Goal: Task Accomplishment & Management: Complete application form

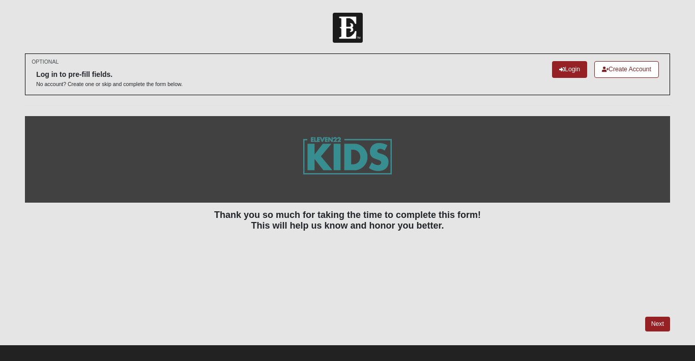
scroll to position [10, 0]
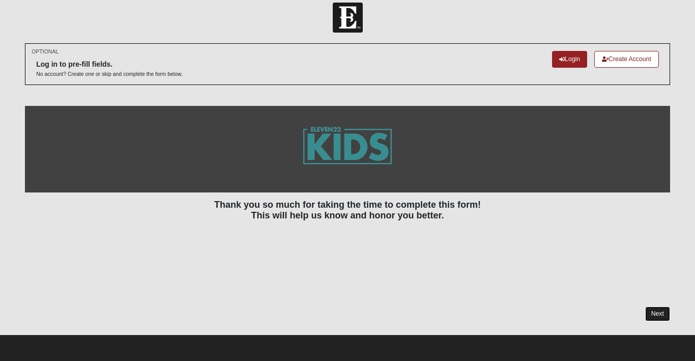
click at [658, 315] on link "Next" at bounding box center [657, 313] width 25 height 15
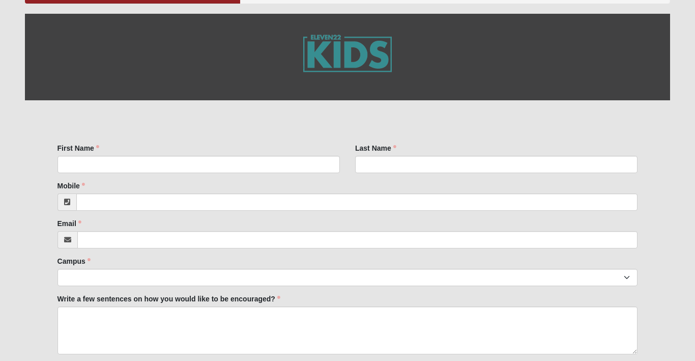
scroll to position [164, 0]
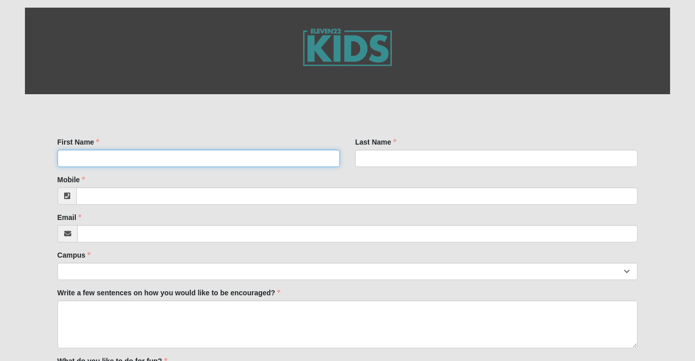
click at [240, 155] on input "First Name" at bounding box center [198, 158] width 282 height 17
type input "[GEOGRAPHIC_DATA]"
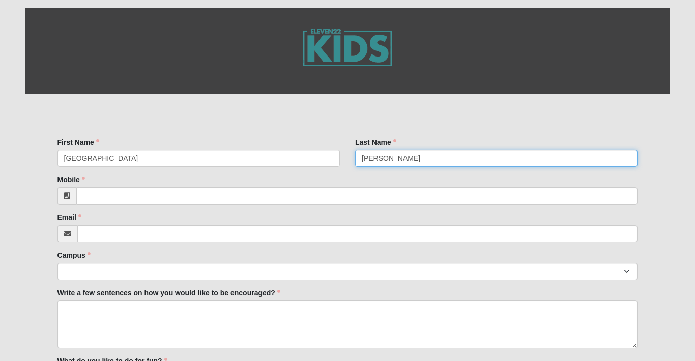
type input "[PERSON_NAME]"
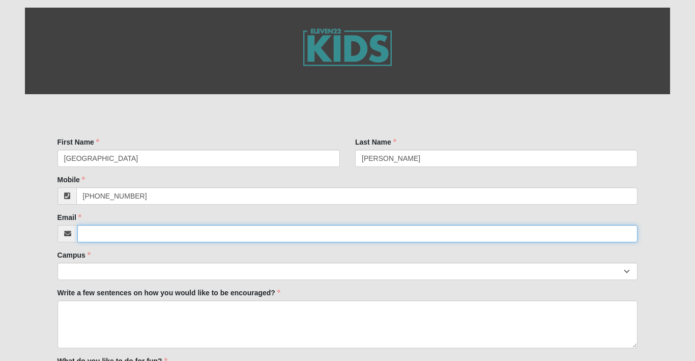
type input "[PHONE_NUMBER]"
type input "[PERSON_NAME][EMAIL_ADDRESS][DOMAIN_NAME]"
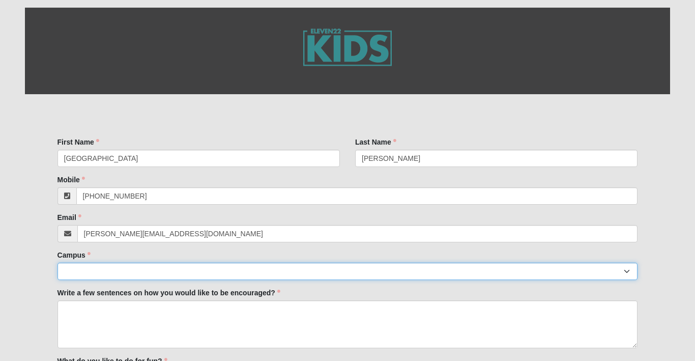
select select "3"
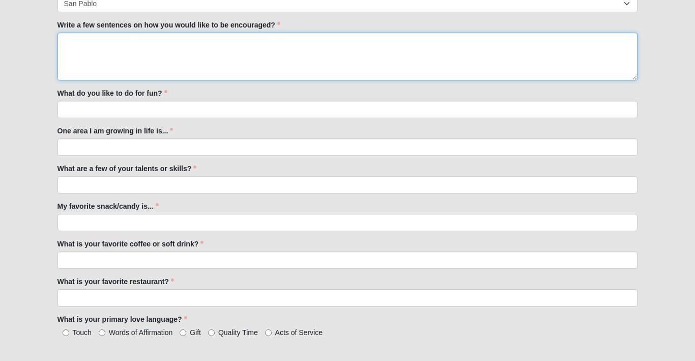
scroll to position [430, 0]
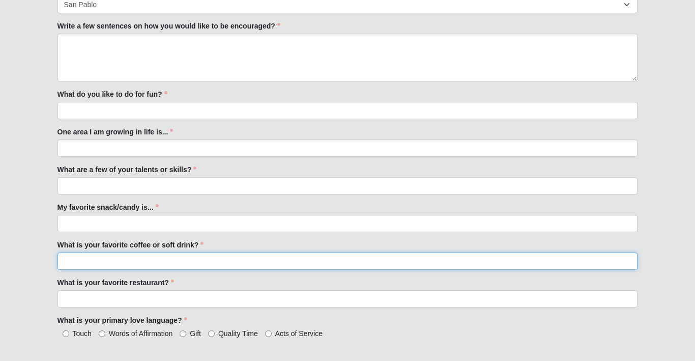
click at [166, 261] on input "What is your favorite coffee or soft drink?" at bounding box center [347, 260] width 580 height 17
type input "[PERSON_NAME]"
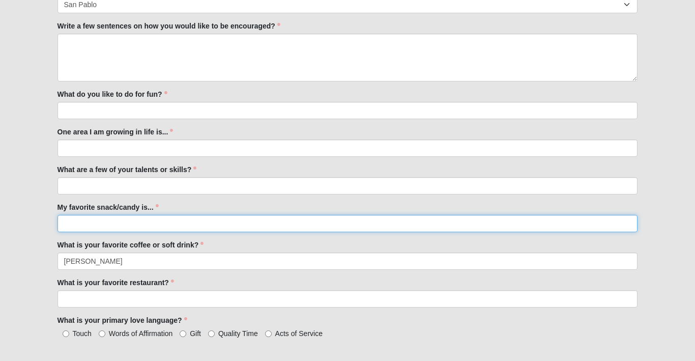
click at [141, 225] on input "My favorite snack/candy is..." at bounding box center [347, 223] width 580 height 17
type input "Popcorn"
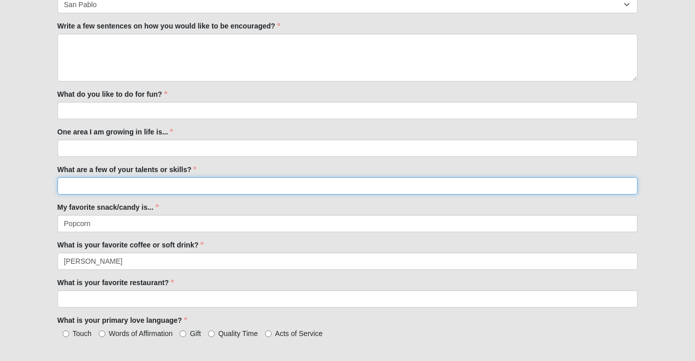
click at [130, 187] on input "What are a few of your talents or skills?" at bounding box center [347, 185] width 580 height 17
type input "D"
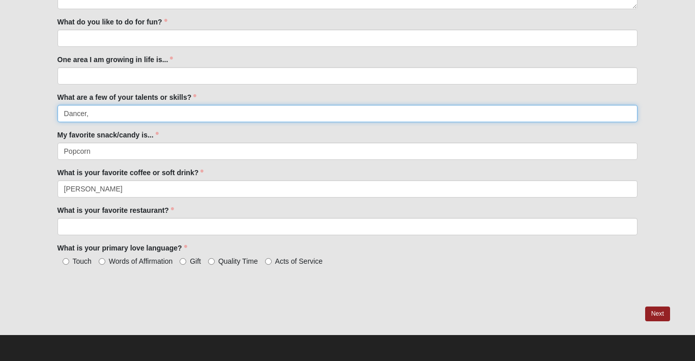
type input "Dancer,"
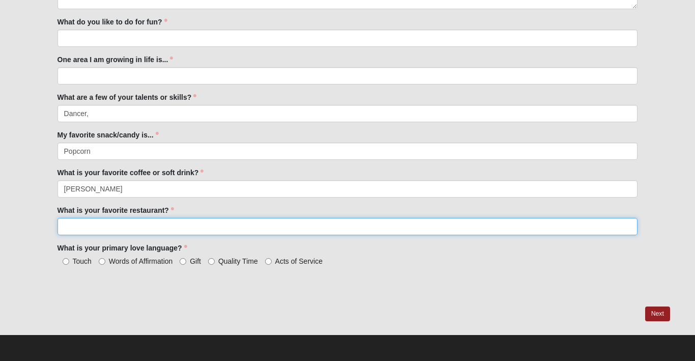
click at [137, 224] on input "What is your favorite restaurant?" at bounding box center [347, 226] width 580 height 17
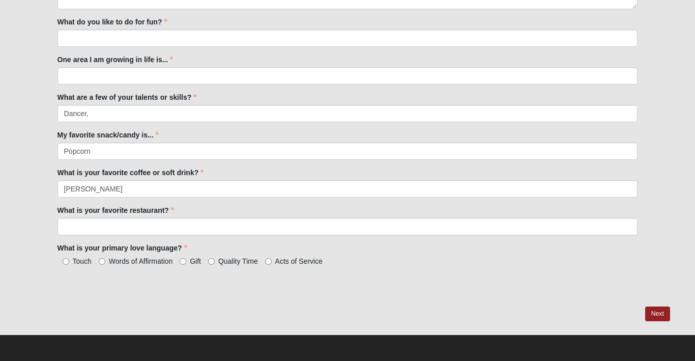
click at [211, 265] on label "Quality Time" at bounding box center [233, 261] width 50 height 10
click at [211, 265] on input "Quality Time" at bounding box center [211, 261] width 7 height 7
radio input "true"
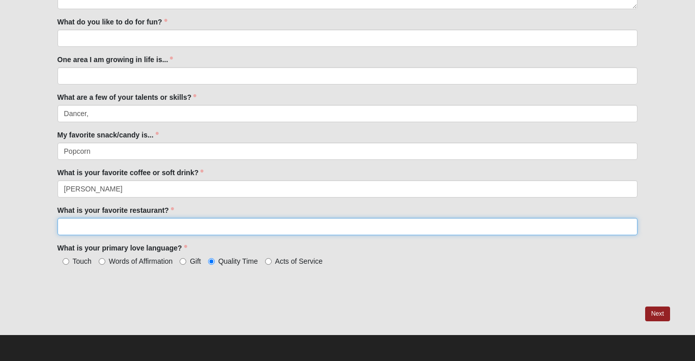
click at [107, 225] on input "What is your favorite restaurant?" at bounding box center [347, 226] width 580 height 17
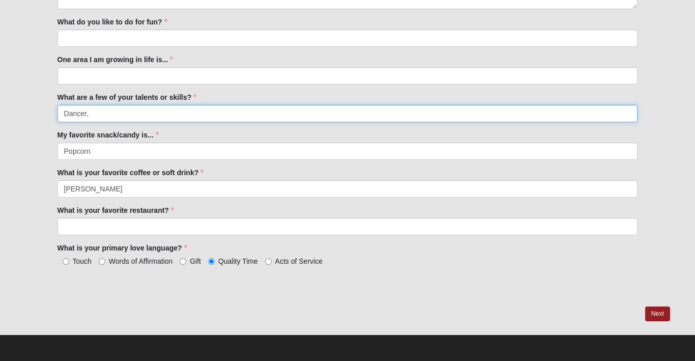
click at [104, 112] on input "Dancer," at bounding box center [347, 113] width 580 height 17
type input "D"
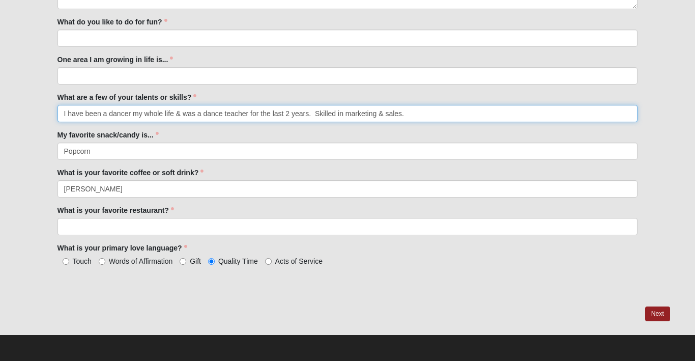
type input "I have been a dancer my whole life & was a dance teacher for the last 2 years. …"
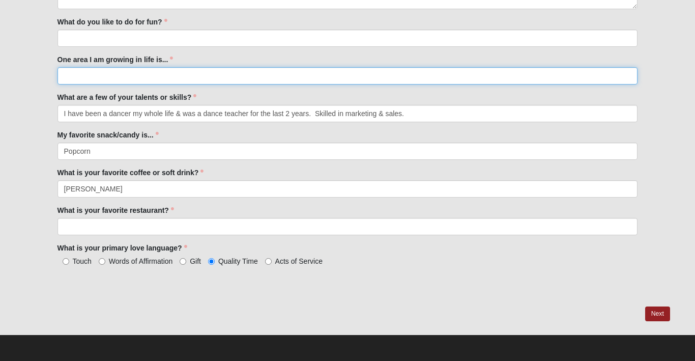
click at [120, 74] on input "One area I am growing in life is..." at bounding box center [347, 75] width 580 height 17
type input "Using my time most efficiently so I can focus on the things that matter"
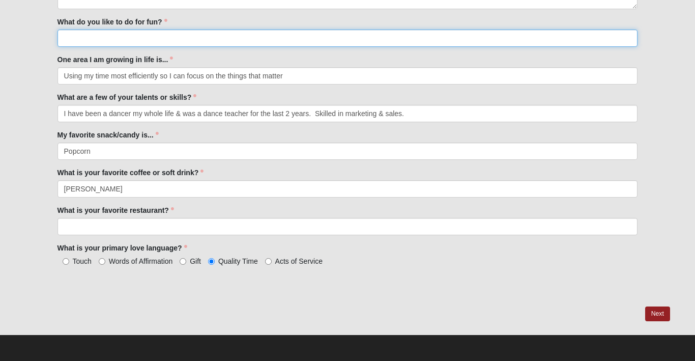
click at [122, 36] on input "What do you like to do for fun?" at bounding box center [347, 38] width 580 height 17
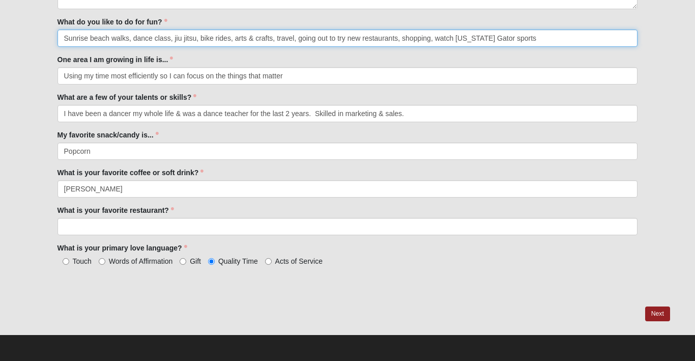
type input "Sunrise beach walks, dance class, jiu jitsu, bike rides, arts & crafts, travel,…"
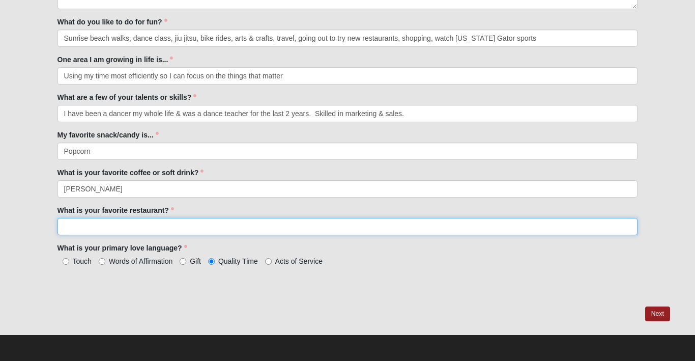
click at [101, 225] on input "What is your favorite restaurant?" at bounding box center [347, 226] width 580 height 17
type input "Oku"
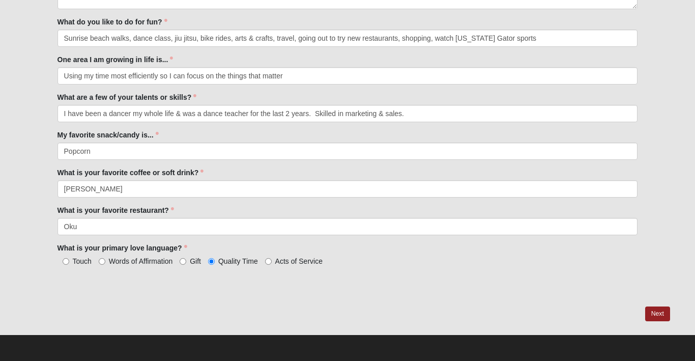
click at [209, 206] on div "What is your favorite restaurant? Oku What is your favorite restaurant? is requ…" at bounding box center [347, 220] width 580 height 30
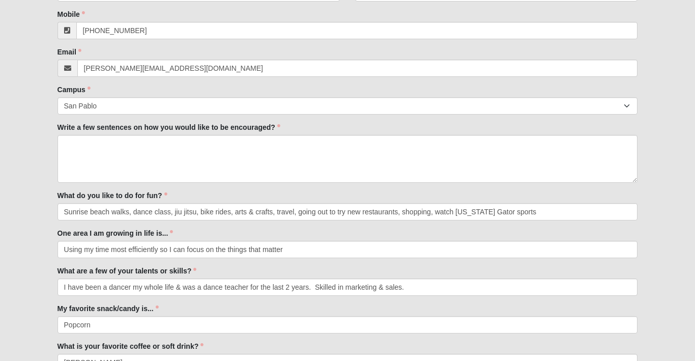
scroll to position [330, 0]
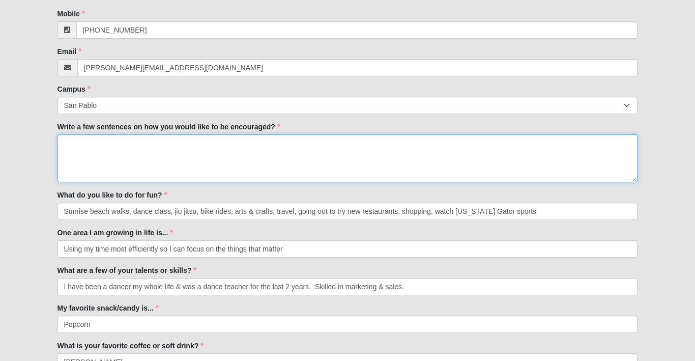
click at [189, 151] on textarea "Write a few sentences on how you would like to be encouraged?" at bounding box center [347, 158] width 580 height 48
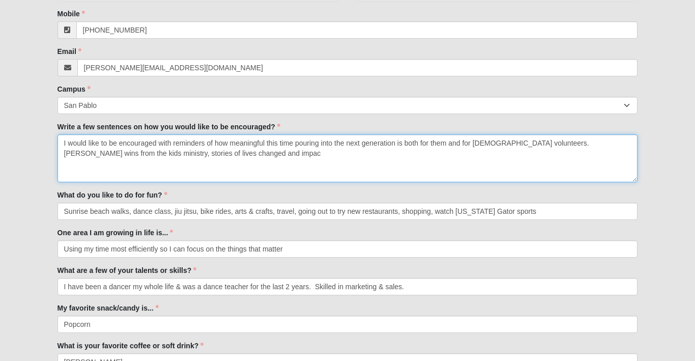
drag, startPoint x: 225, startPoint y: 155, endPoint x: 522, endPoint y: 145, distance: 296.7
click at [522, 145] on textarea "I would like to be encouraged with reminders of how meaningful this time pourin…" at bounding box center [347, 158] width 580 height 48
type textarea "I would like to be encouraged with reminders of how meaningful this time pourin…"
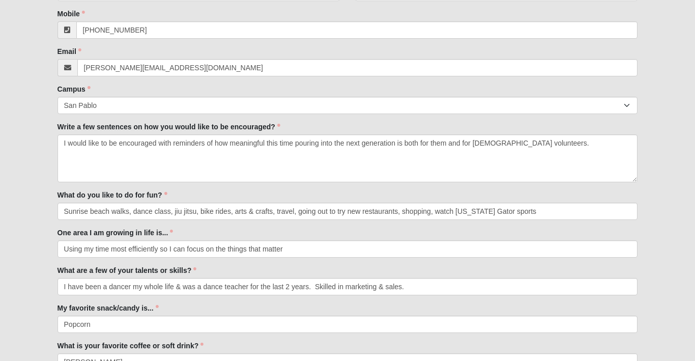
click at [663, 166] on div "First Name [PERSON_NAME] First Name is required. Last Name [PERSON_NAME] Last N…" at bounding box center [347, 209] width 645 height 540
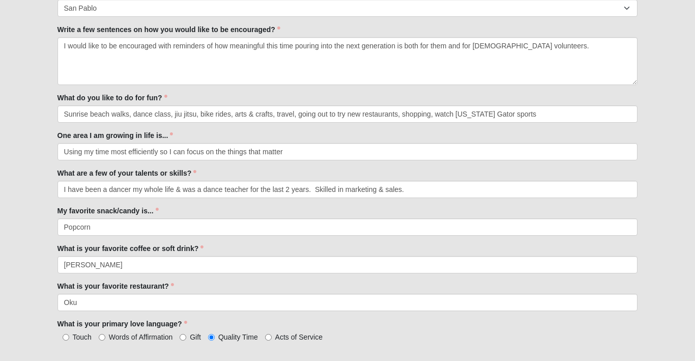
scroll to position [503, 0]
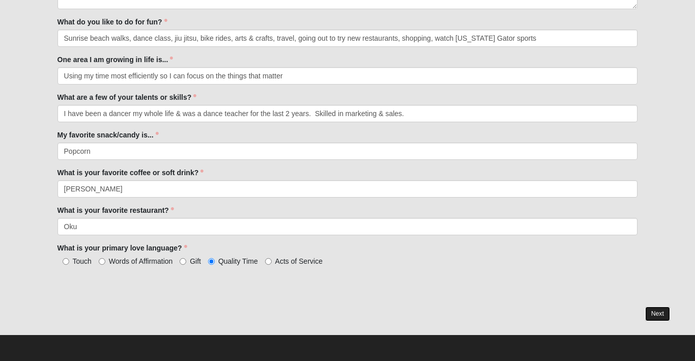
click at [655, 320] on link "Next" at bounding box center [657, 313] width 25 height 15
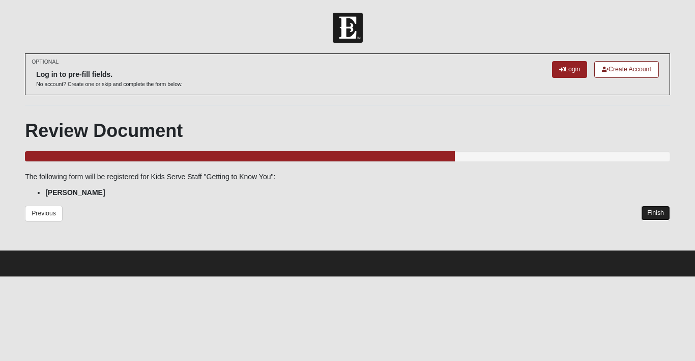
click at [651, 213] on link "Finish" at bounding box center [655, 213] width 29 height 15
